Goal: Task Accomplishment & Management: Manage account settings

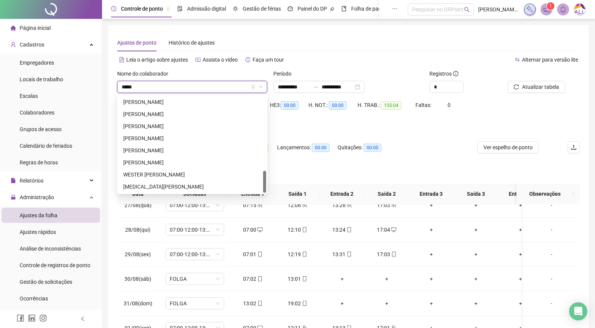
scroll to position [290, 0]
type input "********"
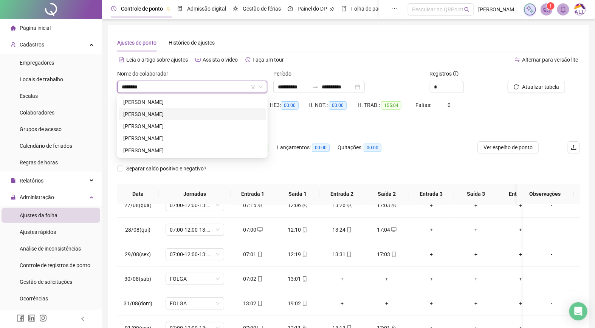
click at [161, 110] on div "[PERSON_NAME]" at bounding box center [192, 114] width 138 height 8
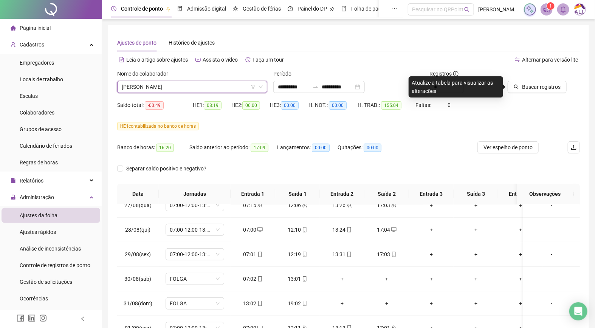
click at [485, 54] on div "Alternar para versão lite" at bounding box center [464, 60] width 231 height 12
click at [485, 42] on div "Ajustes de ponto Histórico de ajustes" at bounding box center [348, 42] width 463 height 17
click at [466, 120] on div "HE 1 contabilizada no banco de horas" at bounding box center [348, 126] width 463 height 12
click at [489, 50] on div "Ajustes de ponto Histórico de ajustes" at bounding box center [348, 42] width 463 height 17
click at [512, 101] on div "Saldo total: -00:49 HE 1: 08:19 HE 2: 06:00 HE 3: 00:00 H. NOT.: 00:00 H. TRAB.…" at bounding box center [348, 109] width 463 height 21
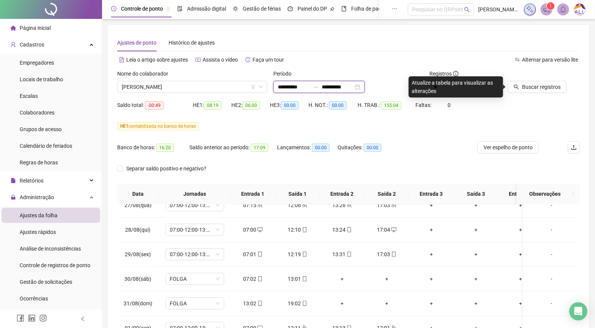
click at [340, 87] on input "**********" at bounding box center [338, 87] width 32 height 8
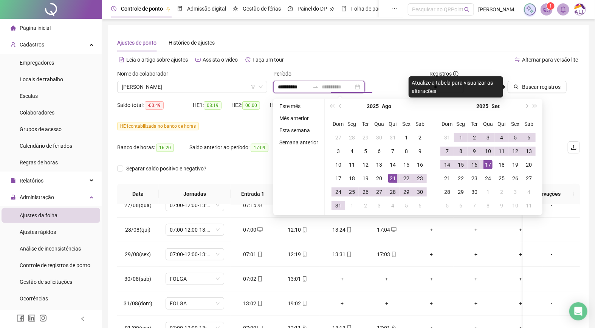
type input "**********"
click at [470, 165] on div "16" at bounding box center [474, 164] width 9 height 9
type input "**********"
click at [389, 178] on div "21" at bounding box center [392, 178] width 9 height 9
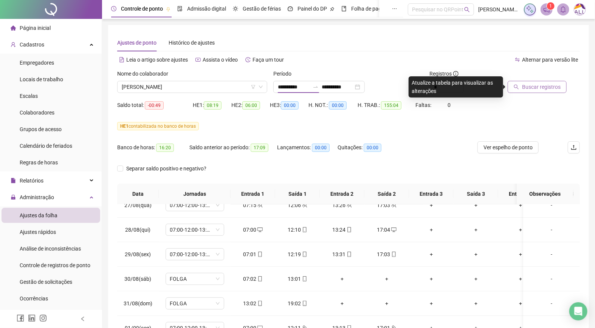
click at [522, 84] on span "Buscar registros" at bounding box center [541, 87] width 39 height 8
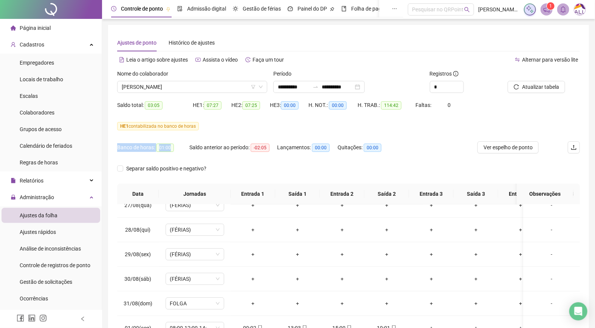
drag, startPoint x: 170, startPoint y: 149, endPoint x: 410, endPoint y: 194, distance: 243.9
click at [84, 143] on div "**********" at bounding box center [297, 204] width 595 height 408
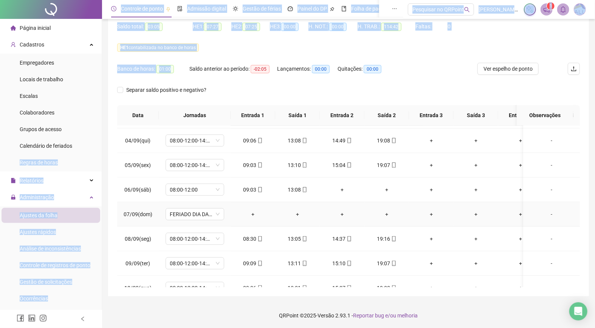
scroll to position [509, 0]
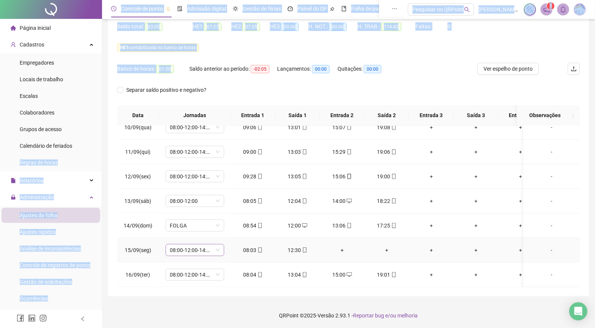
click at [169, 244] on div "08:00-12:00-14:00-18:00" at bounding box center [195, 250] width 59 height 12
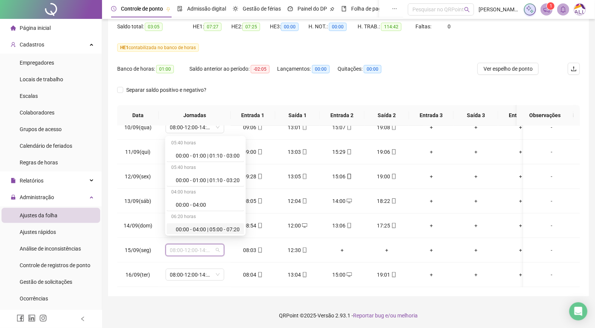
click at [171, 303] on footer "QRPoint © 2025 - Versão 2.93.1 - Reportar bug e/ou melhoria" at bounding box center [348, 315] width 493 height 26
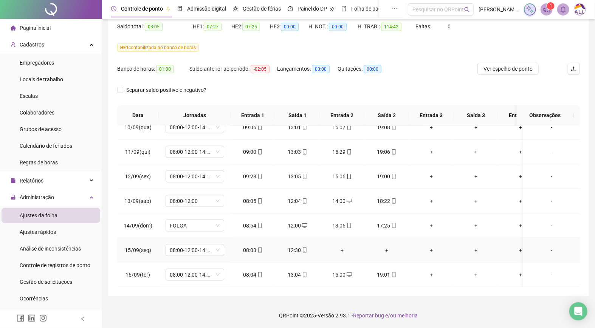
click at [143, 247] on span "15/09(seg)" at bounding box center [138, 250] width 26 height 6
click at [35, 112] on span "Colaboradores" at bounding box center [37, 113] width 35 height 6
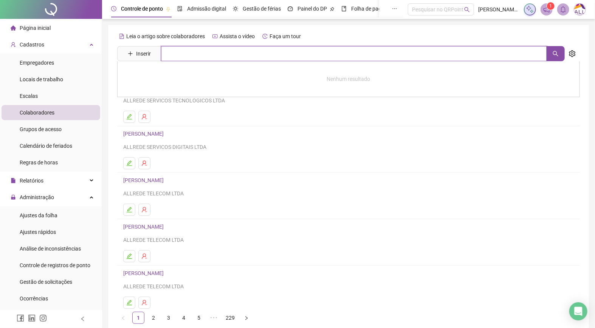
click at [203, 50] on input "text" at bounding box center [354, 53] width 386 height 15
type input "********"
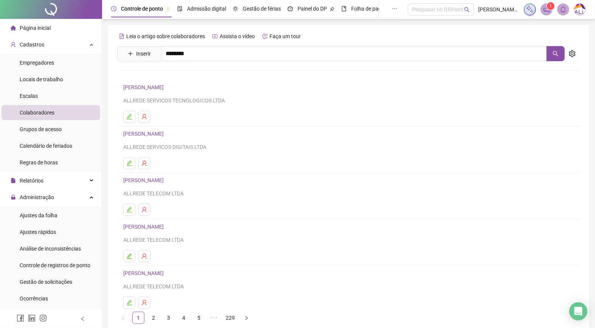
click at [172, 108] on link "[PERSON_NAME]" at bounding box center [151, 109] width 40 height 6
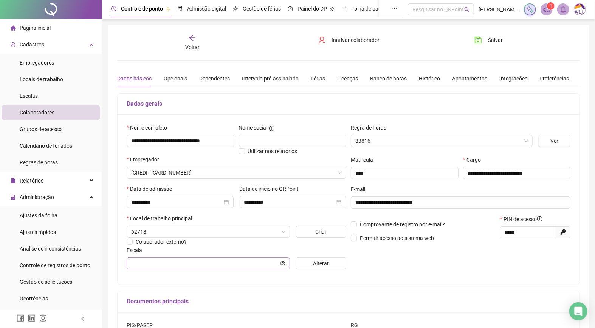
type input "**********"
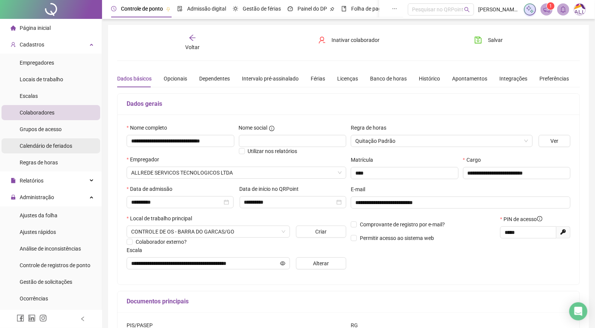
click at [54, 148] on span "Calendário de feriados" at bounding box center [46, 146] width 53 height 6
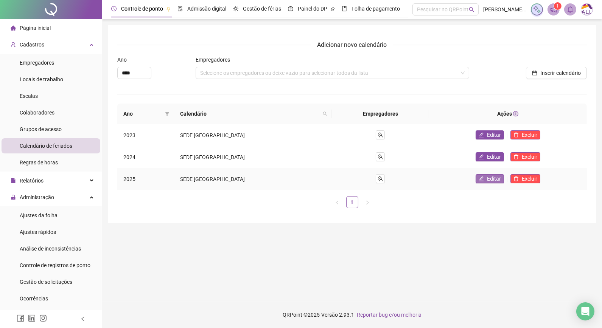
click at [487, 178] on span "Editar" at bounding box center [494, 179] width 14 height 8
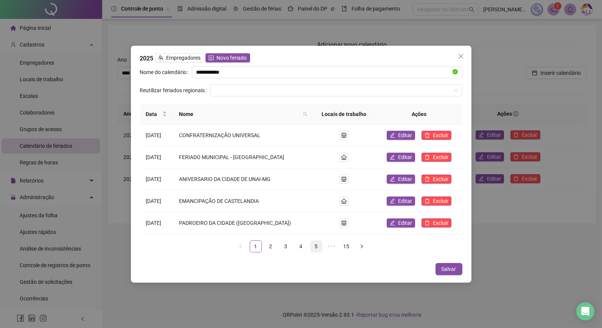
click at [316, 244] on link "5" at bounding box center [315, 246] width 11 height 11
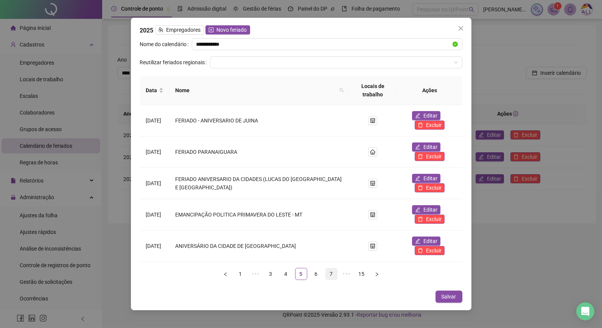
click at [332, 273] on link "7" at bounding box center [331, 273] width 11 height 11
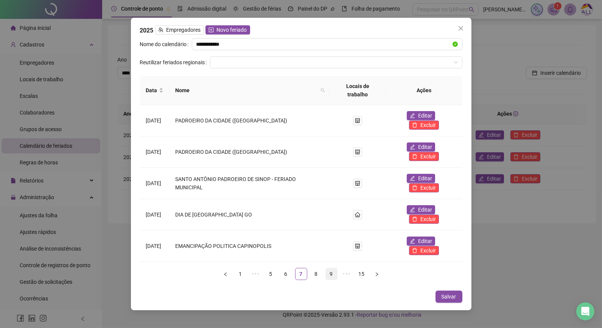
click at [332, 273] on link "9" at bounding box center [331, 273] width 11 height 11
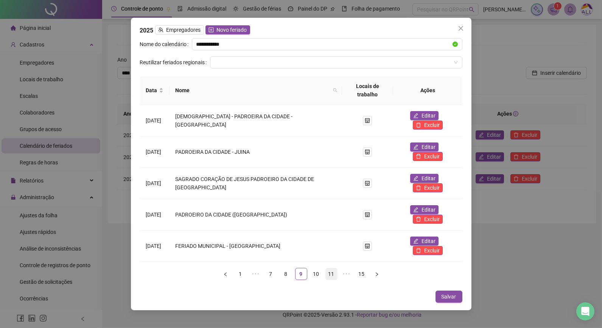
click at [331, 276] on link "11" at bounding box center [331, 273] width 11 height 11
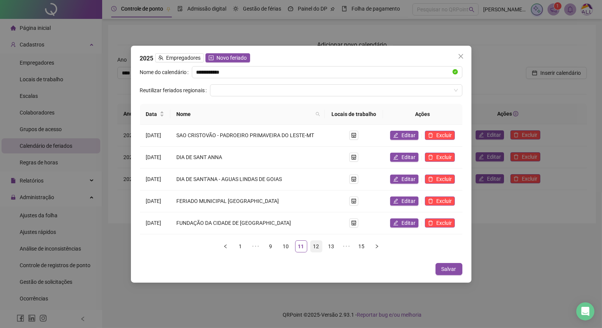
click at [315, 247] on link "12" at bounding box center [315, 246] width 11 height 11
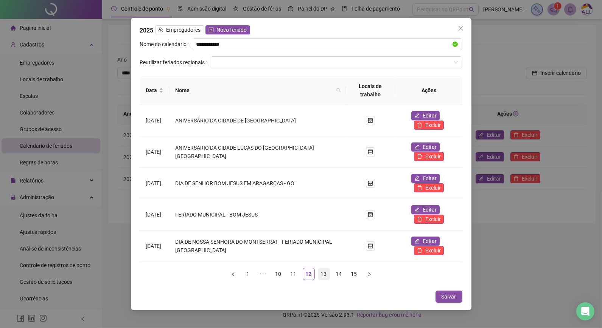
click at [326, 271] on link "13" at bounding box center [323, 273] width 11 height 11
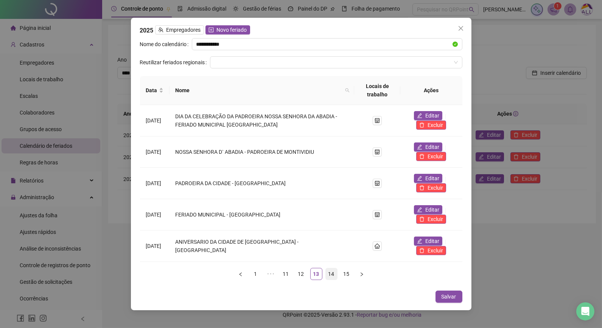
click at [328, 272] on link "14" at bounding box center [331, 273] width 11 height 11
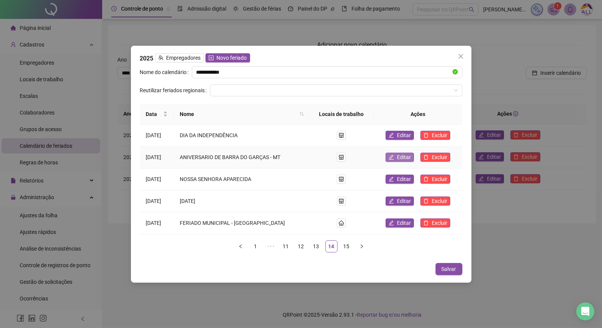
click at [393, 157] on icon "edit" at bounding box center [390, 157] width 5 height 5
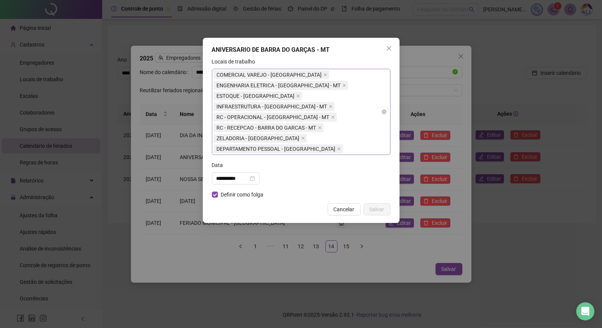
click at [361, 137] on div "COMERCIAL VAREJO - BARRA DO GARCAS ENGENHARIA ELETRICA - [GEOGRAPHIC_DATA] - MT…" at bounding box center [296, 112] width 167 height 85
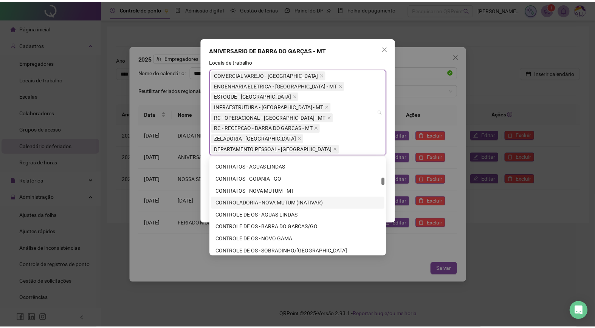
scroll to position [1092, 0]
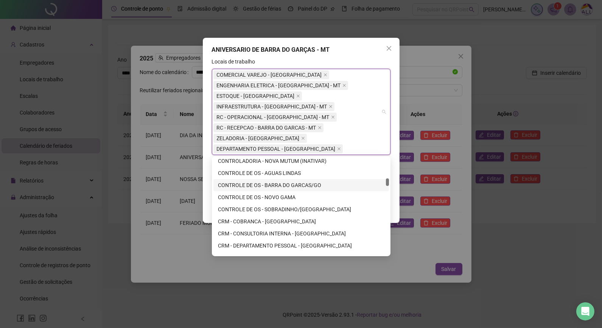
click at [284, 183] on div "CONTROLE DE OS - BARRA DO GARCAS/GO" at bounding box center [301, 185] width 166 height 8
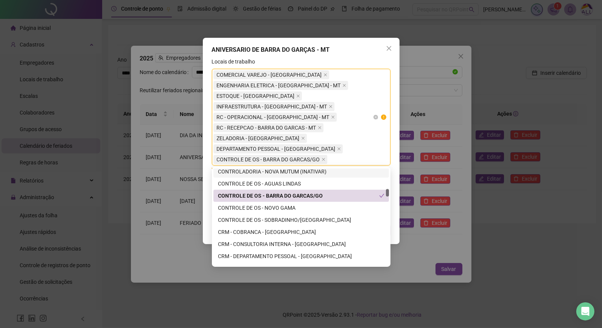
click at [347, 126] on div "COMERCIAL VAREJO - BARRA DO GARCAS ENGENHARIA ELETRICA - [GEOGRAPHIC_DATA] - MT…" at bounding box center [296, 117] width 167 height 95
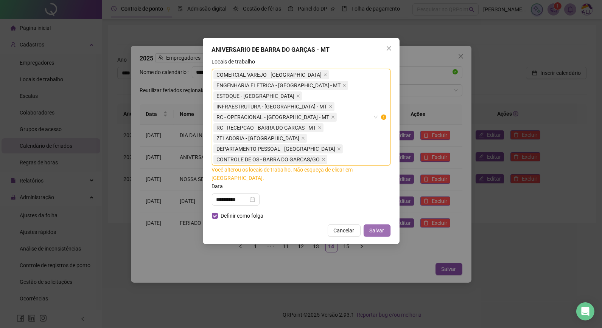
click at [373, 226] on span "Salvar" at bounding box center [376, 230] width 15 height 8
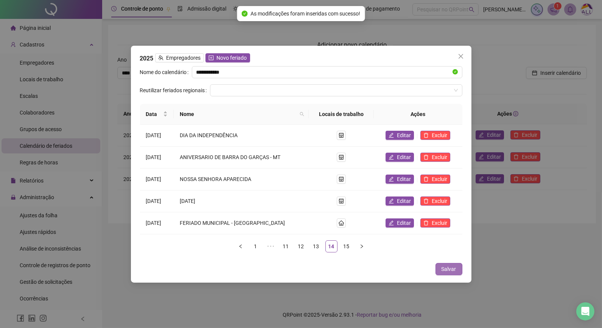
click at [457, 269] on button "Salvar" at bounding box center [448, 269] width 27 height 12
click at [460, 54] on icon "close" at bounding box center [460, 56] width 6 height 6
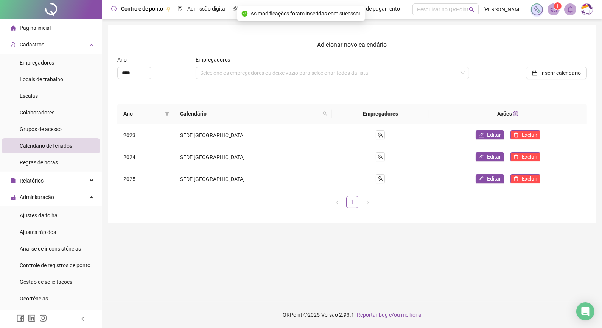
click at [43, 208] on div "**********" at bounding box center [301, 164] width 602 height 328
click at [43, 213] on span "Ajustes da folha" at bounding box center [39, 215] width 38 height 6
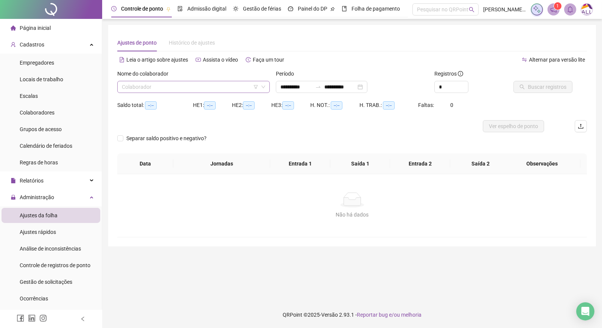
type input "**********"
click at [225, 86] on input "search" at bounding box center [190, 86] width 136 height 11
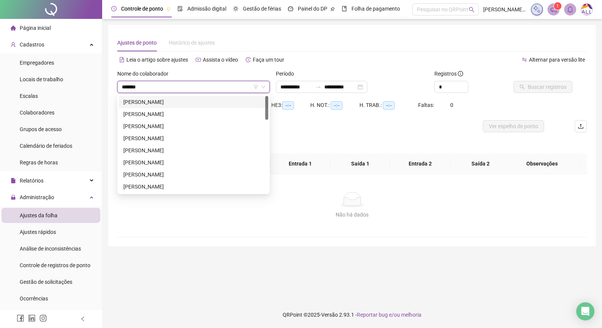
type input "********"
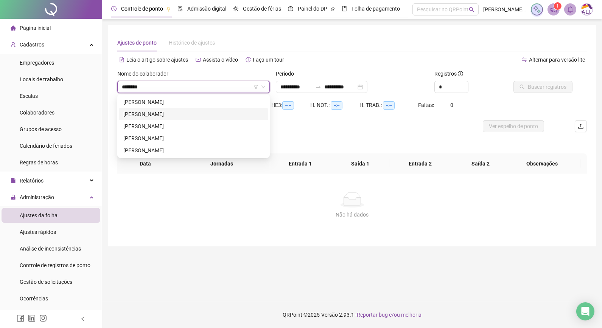
click at [163, 115] on div "[PERSON_NAME]" at bounding box center [193, 114] width 140 height 8
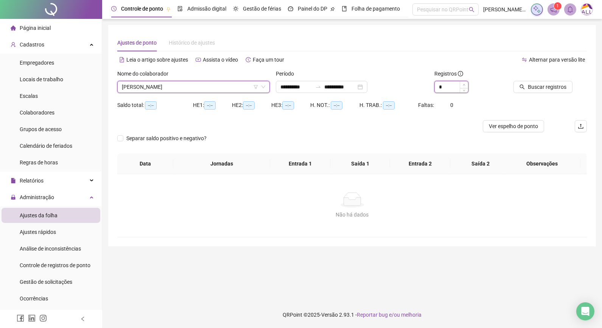
type input "*"
click at [462, 84] on icon "up" at bounding box center [463, 85] width 3 height 3
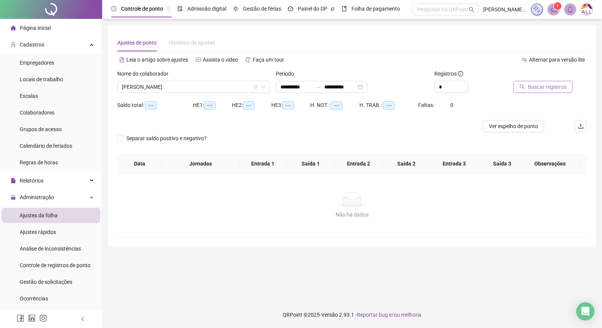
click at [526, 84] on button "Buscar registros" at bounding box center [542, 87] width 59 height 12
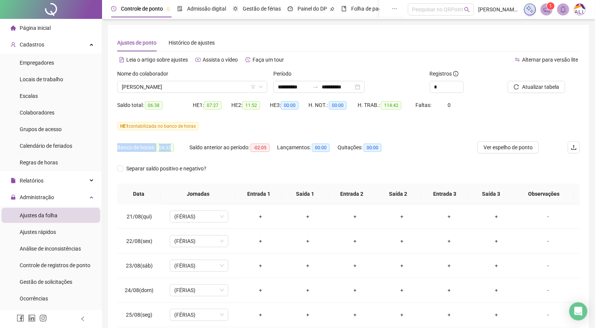
drag, startPoint x: 178, startPoint y: 147, endPoint x: 104, endPoint y: 146, distance: 74.1
click at [104, 146] on div "**********" at bounding box center [348, 204] width 493 height 408
drag, startPoint x: 104, startPoint y: 146, endPoint x: 165, endPoint y: 144, distance: 61.3
click at [165, 144] on span "04:33" at bounding box center [165, 148] width 18 height 8
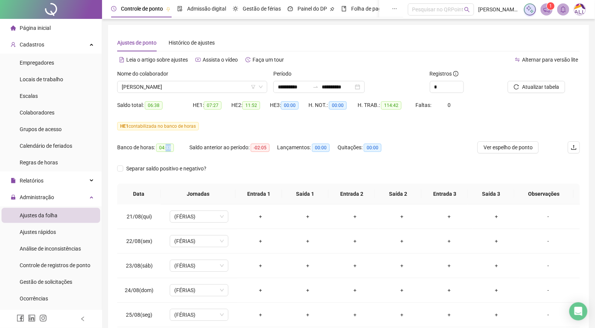
click at [167, 145] on span "04:33" at bounding box center [165, 148] width 18 height 8
click at [169, 148] on span "04:33" at bounding box center [165, 148] width 18 height 8
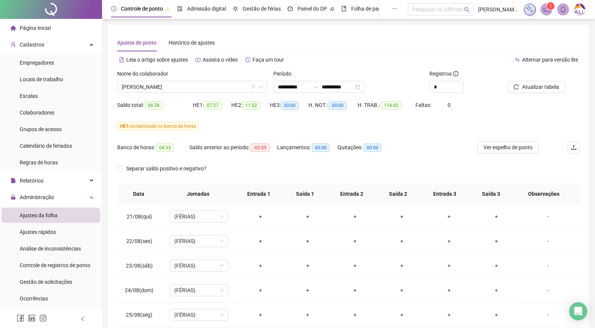
click at [169, 148] on span "04:33" at bounding box center [165, 148] width 18 height 8
drag, startPoint x: 169, startPoint y: 148, endPoint x: 139, endPoint y: 148, distance: 30.2
click at [139, 148] on div "Banco de horas: 04:33" at bounding box center [153, 147] width 72 height 9
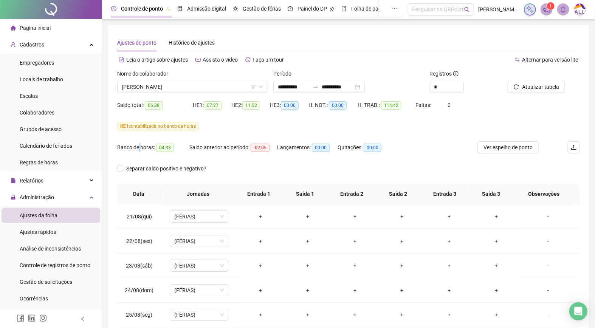
click at [139, 148] on div "Banco de horas: 04:33" at bounding box center [153, 147] width 72 height 9
drag, startPoint x: 139, startPoint y: 148, endPoint x: 183, endPoint y: 153, distance: 44.6
click at [183, 153] on div "Banco de horas: 04:33" at bounding box center [153, 151] width 72 height 21
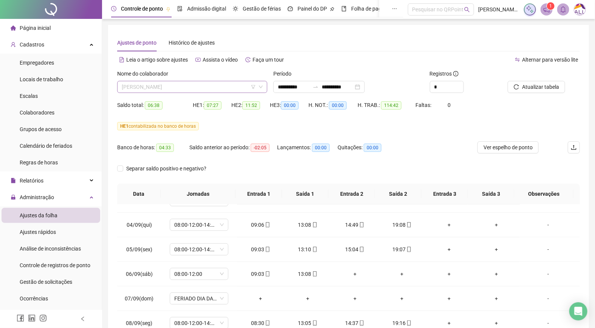
click at [193, 85] on span "[PERSON_NAME]" at bounding box center [192, 86] width 141 height 11
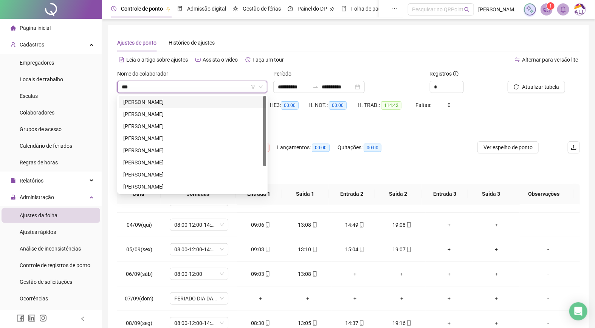
type input "****"
click at [154, 98] on div "[PERSON_NAME]" at bounding box center [192, 102] width 138 height 8
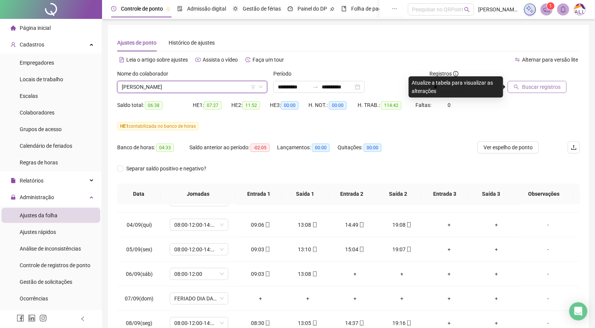
click at [545, 92] on button "Buscar registros" at bounding box center [537, 87] width 59 height 12
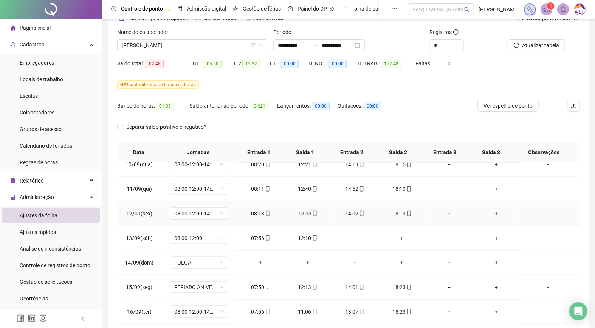
scroll to position [79, 0]
